Goal: Use online tool/utility: Use online tool/utility

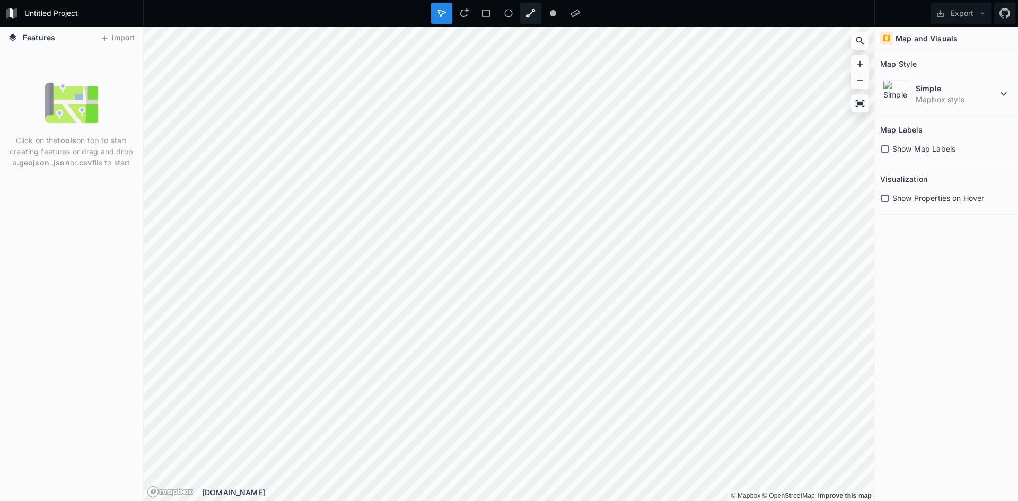
drag, startPoint x: 529, startPoint y: 9, endPoint x: 561, endPoint y: 23, distance: 34.7
click at [530, 9] on icon at bounding box center [531, 13] width 10 height 10
click at [576, 10] on icon at bounding box center [576, 13] width 10 height 10
click at [36, 456] on div "Click on the tools on top to start creating features or drag and drop a .geojso…" at bounding box center [71, 275] width 143 height 451
click at [975, 84] on dt "Simple" at bounding box center [957, 88] width 82 height 11
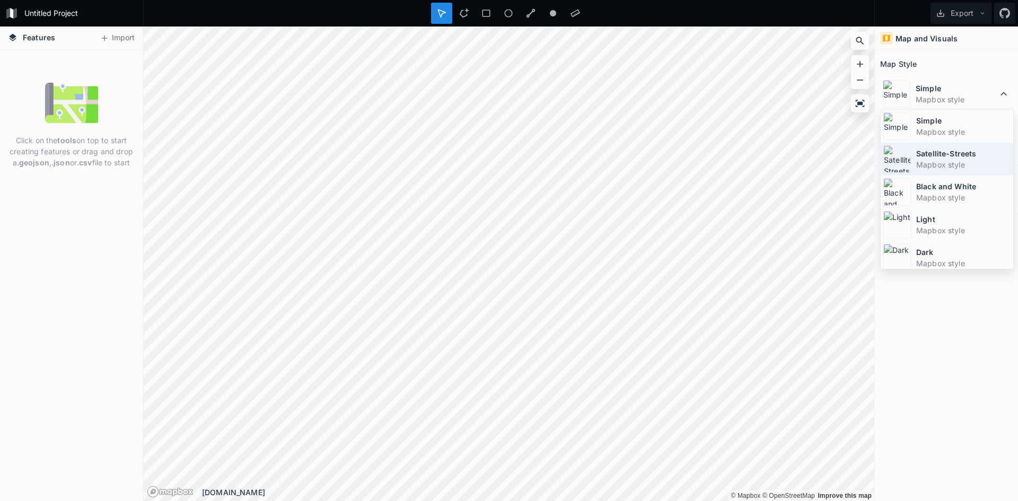
click at [969, 161] on dd "Mapbox style" at bounding box center [964, 164] width 94 height 11
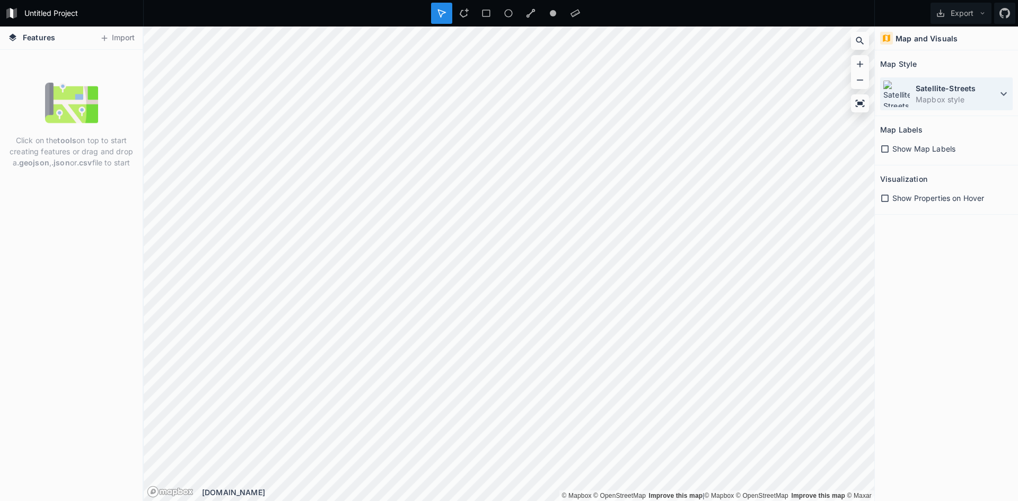
click at [932, 89] on dt "Satellite-Streets" at bounding box center [957, 88] width 82 height 11
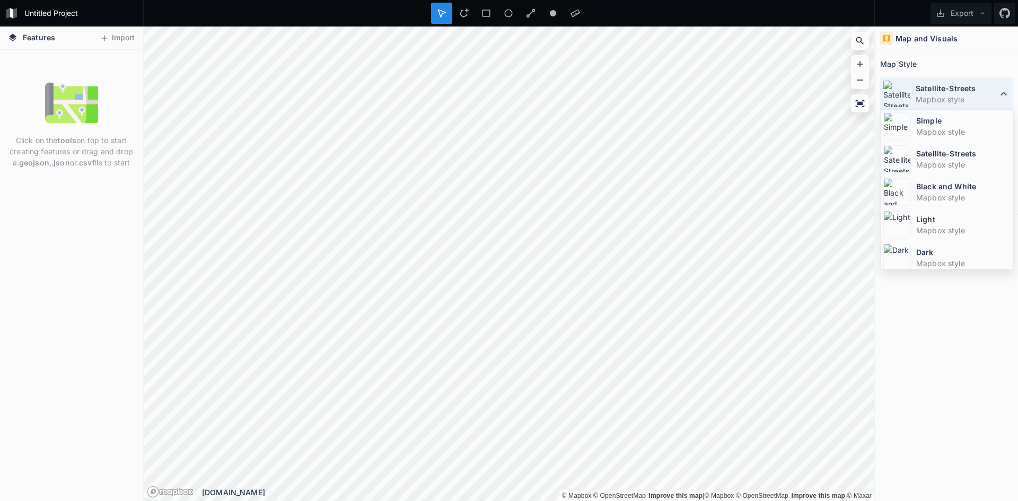
click at [935, 99] on dd "Mapbox style" at bounding box center [957, 99] width 82 height 11
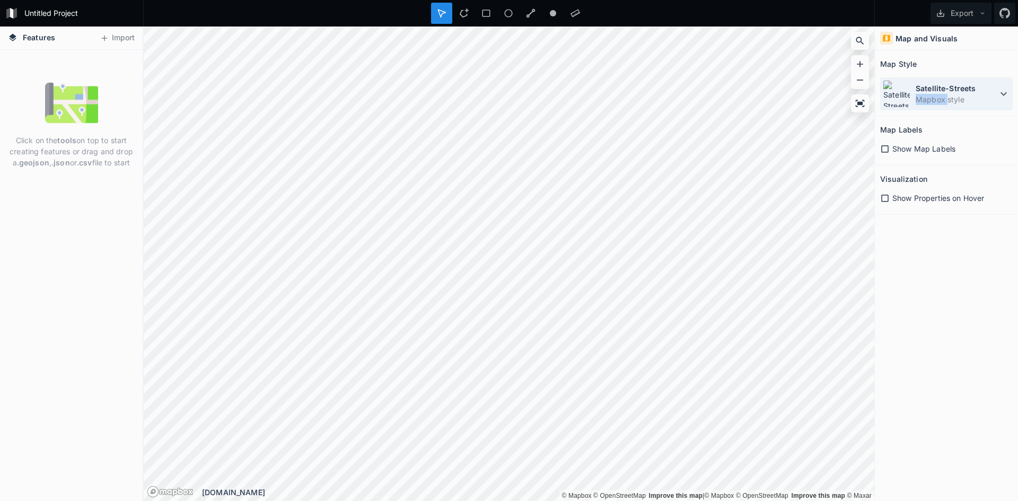
click at [935, 99] on dd "Mapbox style" at bounding box center [957, 99] width 82 height 11
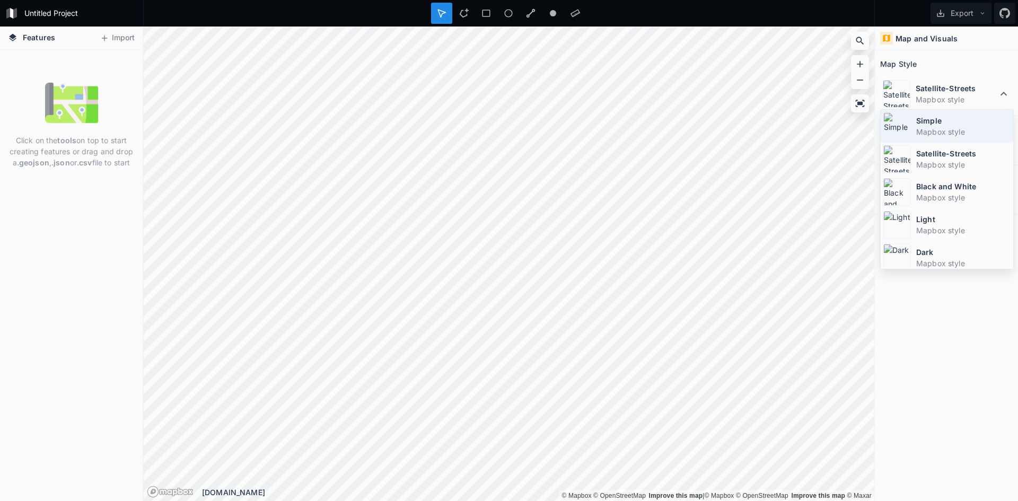
click at [959, 142] on div "Simple Mapbox style" at bounding box center [947, 126] width 133 height 33
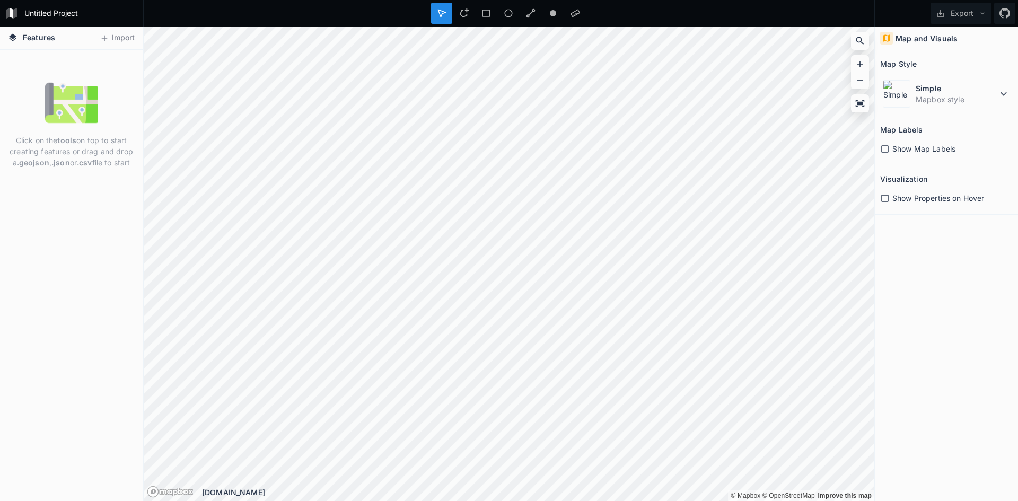
drag, startPoint x: 108, startPoint y: 39, endPoint x: 133, endPoint y: 86, distance: 53.4
click at [83, 86] on div "Features Import Click on the tools on top to start creating features or drag an…" at bounding box center [71, 264] width 143 height 475
click at [1004, 8] on icon at bounding box center [1005, 13] width 11 height 11
click at [467, 16] on icon at bounding box center [464, 13] width 10 height 10
click at [437, 21] on div at bounding box center [441, 13] width 21 height 21
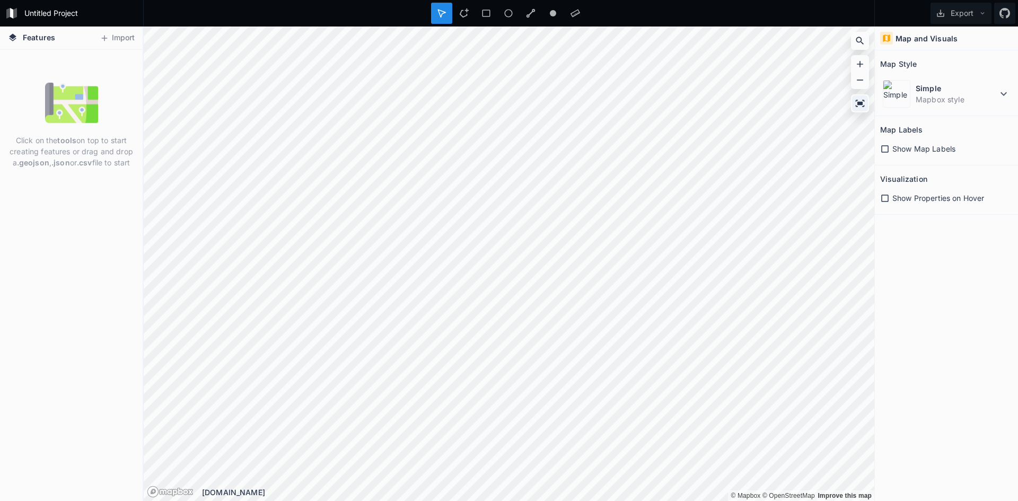
click at [857, 105] on icon at bounding box center [860, 103] width 11 height 11
click at [865, 53] on div at bounding box center [860, 75] width 18 height 86
click at [852, 41] on div at bounding box center [860, 41] width 16 height 16
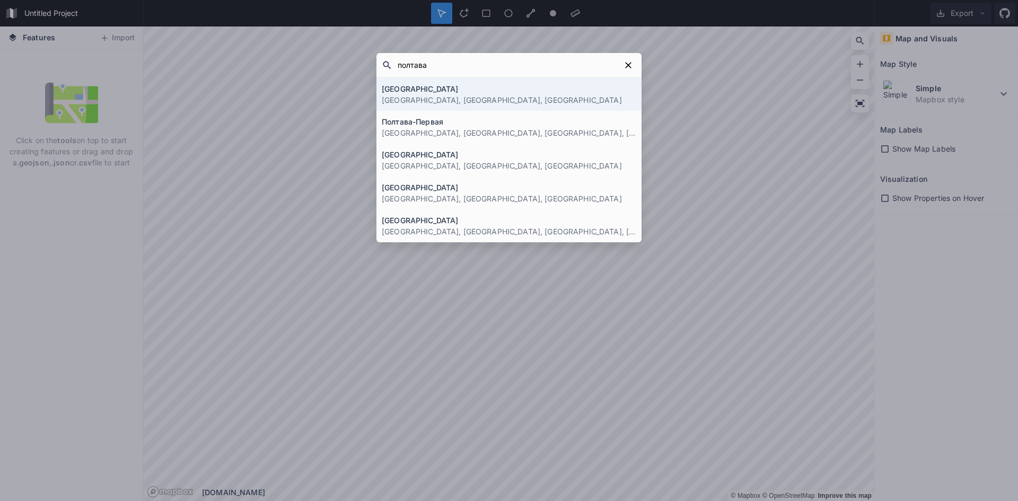
type input "полтава"
click at [436, 90] on h4 "[GEOGRAPHIC_DATA]" at bounding box center [509, 88] width 255 height 11
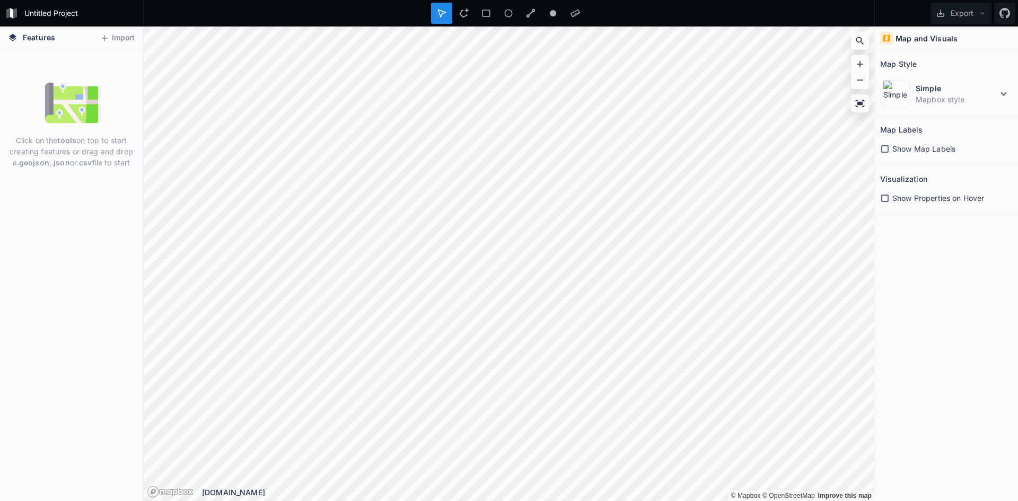
click at [884, 161] on section "Map Labels Show Map Labels" at bounding box center [946, 140] width 143 height 49
click at [882, 153] on icon at bounding box center [886, 149] width 10 height 10
drag, startPoint x: 892, startPoint y: 186, endPoint x: 890, endPoint y: 205, distance: 19.3
click at [892, 187] on h2 "Visualization" at bounding box center [904, 179] width 47 height 16
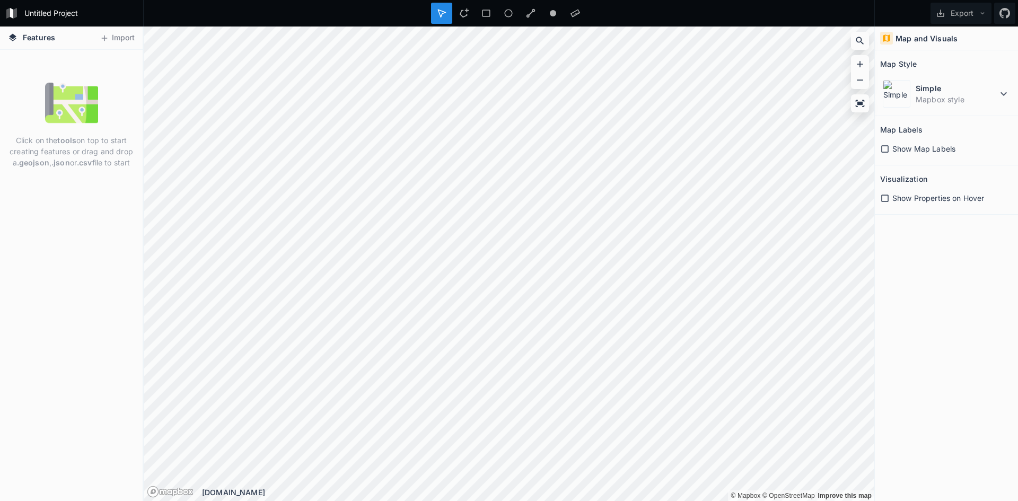
click at [890, 205] on div "Show Properties on Hover" at bounding box center [947, 198] width 133 height 22
click at [888, 200] on icon at bounding box center [886, 199] width 10 height 10
click at [887, 200] on icon at bounding box center [885, 198] width 7 height 7
